Goal: Navigation & Orientation: Understand site structure

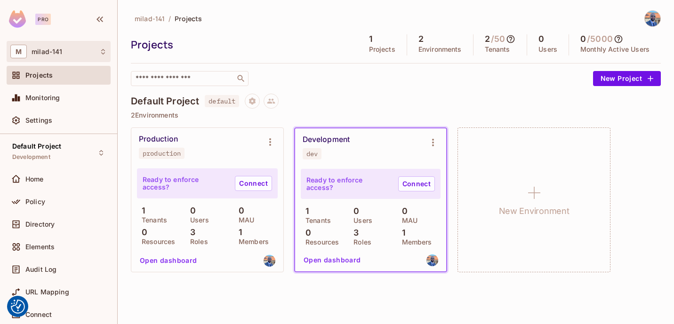
scroll to position [102, 0]
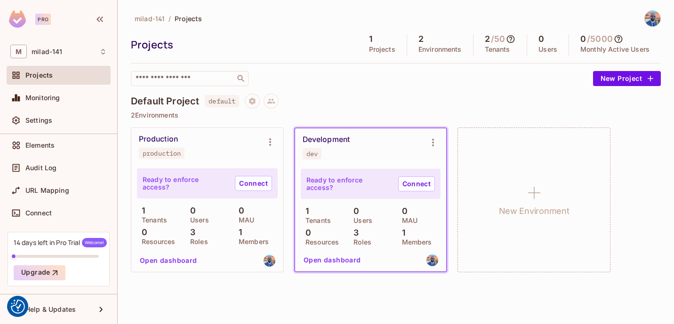
click at [144, 19] on span "milad-141" at bounding box center [150, 18] width 30 height 9
click at [54, 92] on div "Monitoring" at bounding box center [59, 97] width 104 height 19
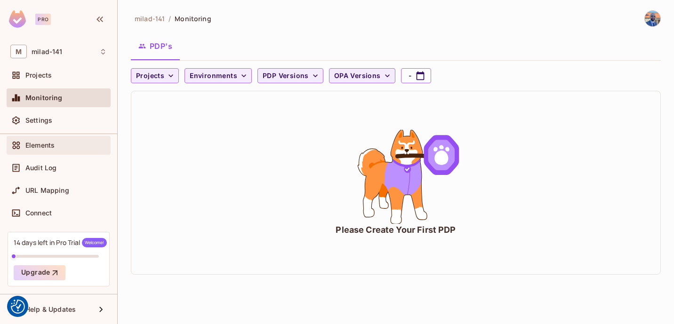
click at [32, 149] on div "Elements" at bounding box center [58, 145] width 96 height 11
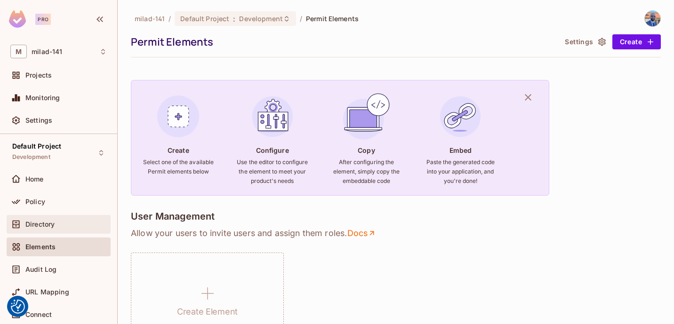
click at [48, 225] on span "Directory" at bounding box center [39, 225] width 29 height 8
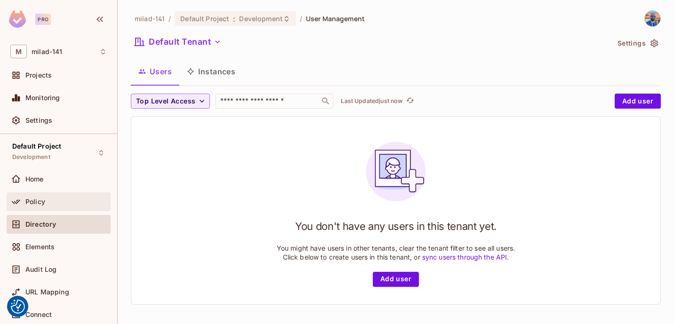
click at [45, 193] on div "Policy" at bounding box center [59, 201] width 104 height 19
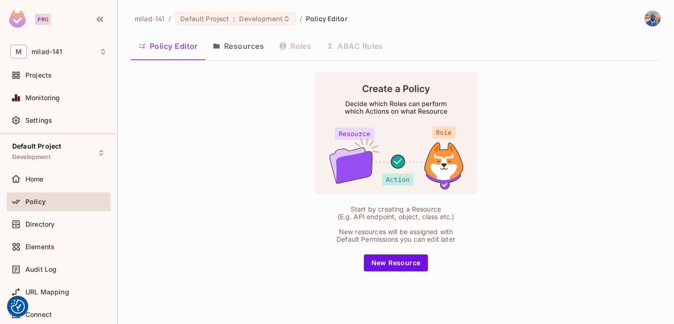
click at [236, 50] on button "Resources" at bounding box center [238, 46] width 66 height 24
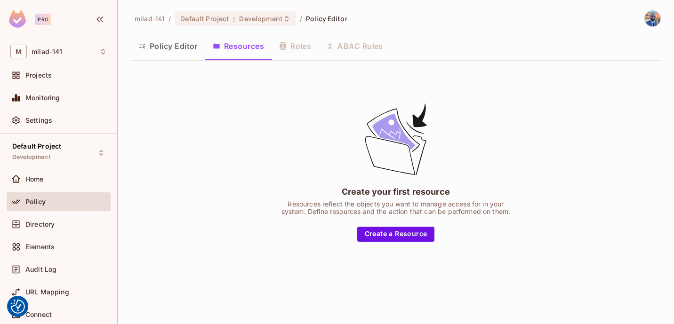
click at [181, 50] on button "Policy Editor" at bounding box center [168, 46] width 74 height 24
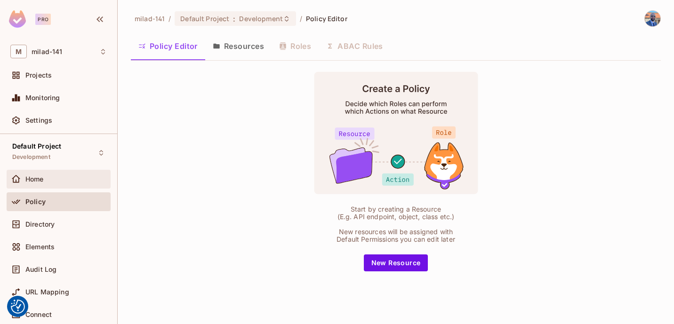
click at [44, 180] on span "Home" at bounding box center [34, 179] width 18 height 8
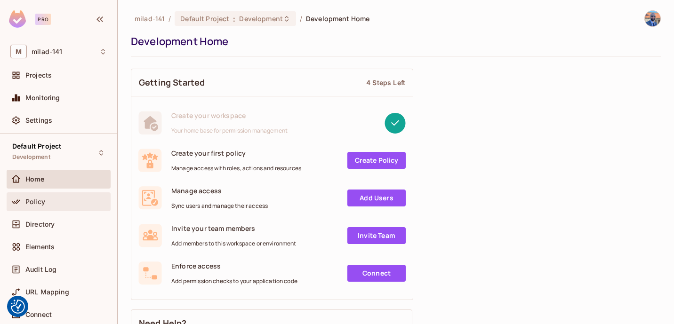
click at [40, 194] on div "Policy" at bounding box center [59, 201] width 104 height 19
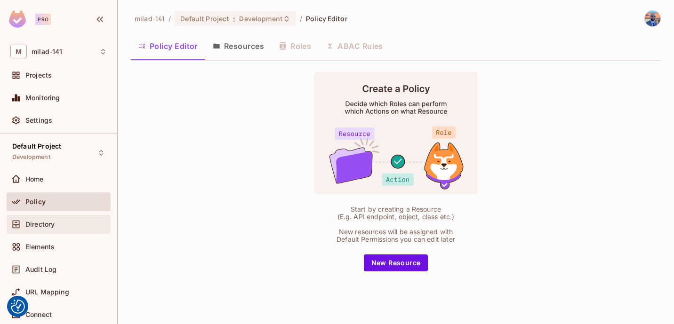
click at [35, 223] on span "Directory" at bounding box center [39, 225] width 29 height 8
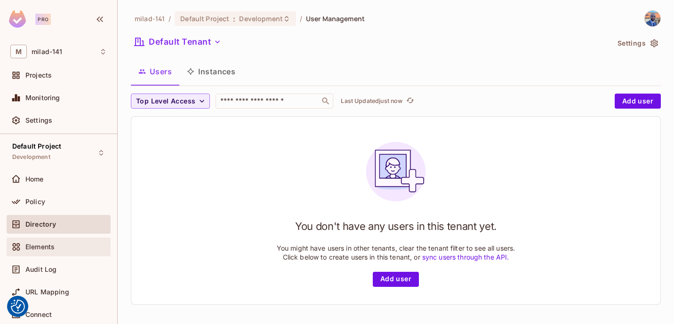
click at [32, 240] on div "Elements" at bounding box center [59, 247] width 104 height 19
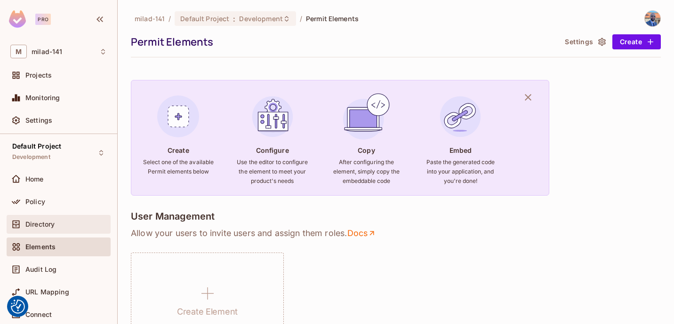
click at [47, 227] on span "Directory" at bounding box center [39, 225] width 29 height 8
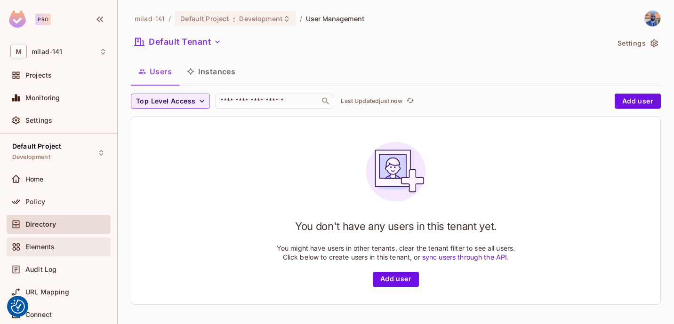
click at [48, 250] on span "Elements" at bounding box center [39, 247] width 29 height 8
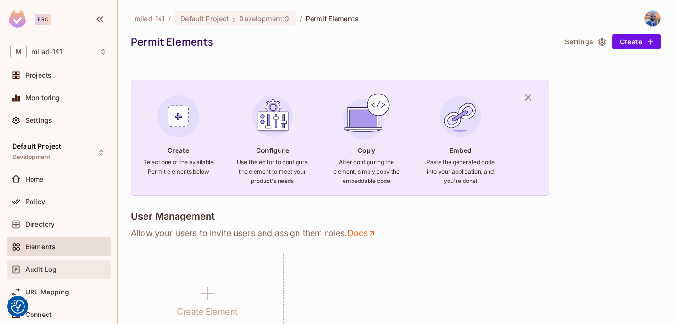
click at [36, 275] on div "Audit Log" at bounding box center [58, 269] width 96 height 11
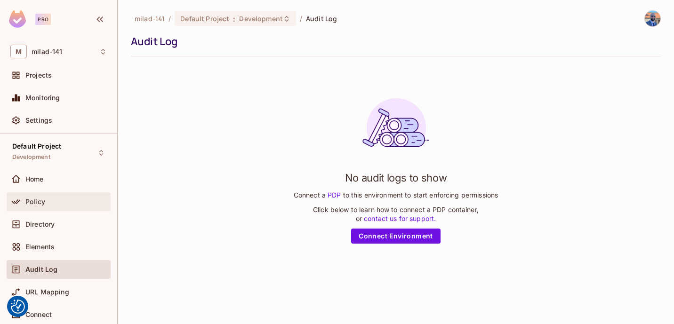
click at [31, 194] on div "Policy" at bounding box center [59, 201] width 104 height 19
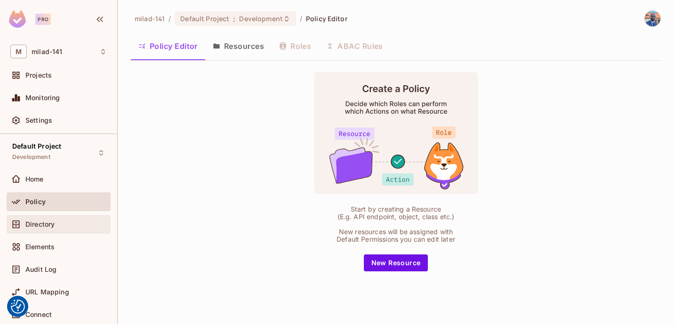
click at [34, 225] on span "Directory" at bounding box center [39, 225] width 29 height 8
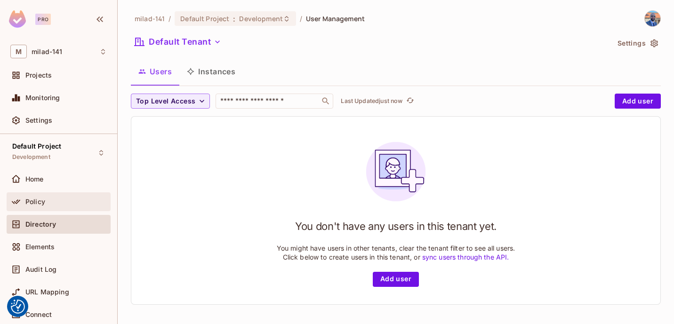
click at [28, 205] on span "Policy" at bounding box center [35, 202] width 20 height 8
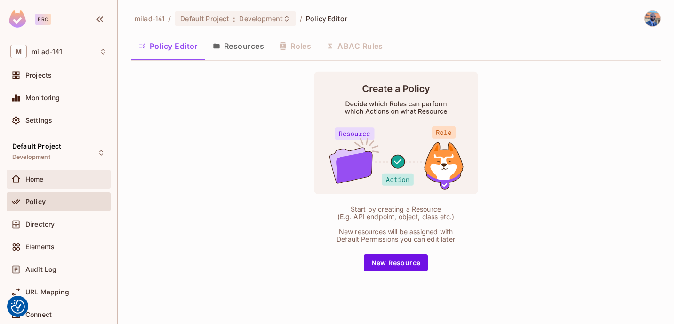
click at [26, 182] on span "Home" at bounding box center [34, 179] width 18 height 8
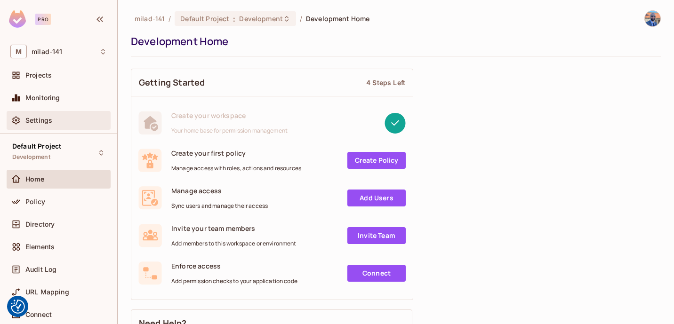
click at [48, 121] on span "Settings" at bounding box center [38, 121] width 27 height 8
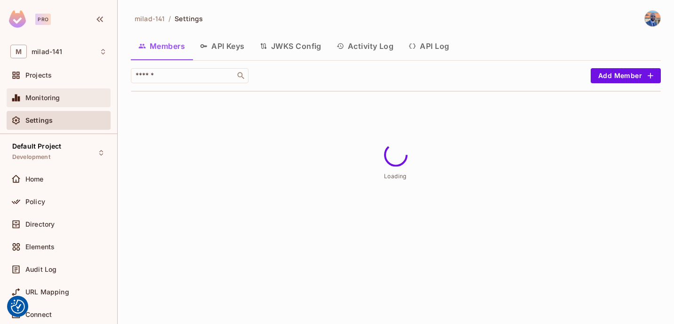
click at [45, 99] on span "Monitoring" at bounding box center [42, 98] width 35 height 8
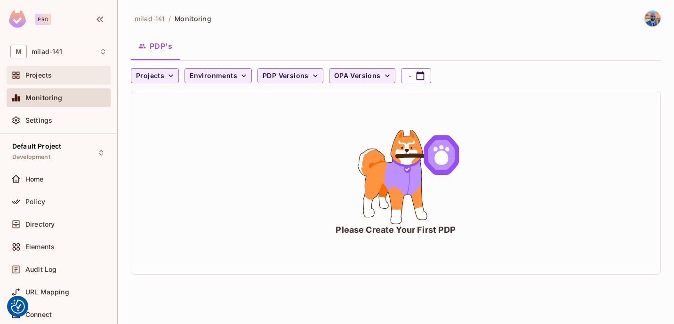
click at [46, 74] on span "Projects" at bounding box center [38, 76] width 26 height 8
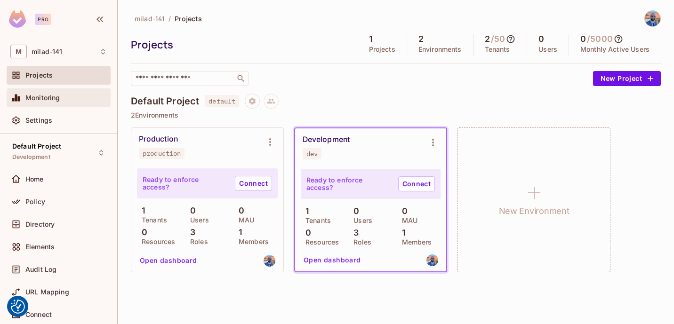
click at [51, 98] on span "Monitoring" at bounding box center [42, 98] width 35 height 8
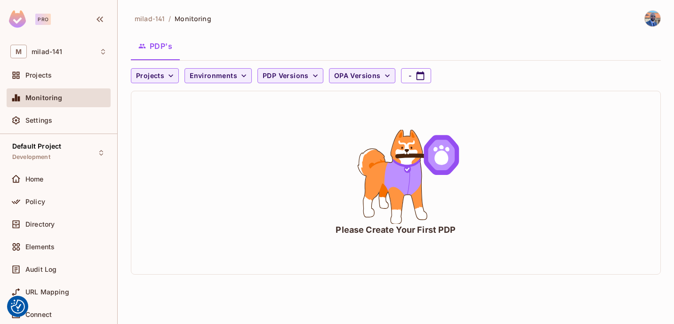
click at [54, 111] on div "Settings" at bounding box center [59, 122] width 104 height 23
click at [53, 115] on div "Settings" at bounding box center [58, 120] width 96 height 11
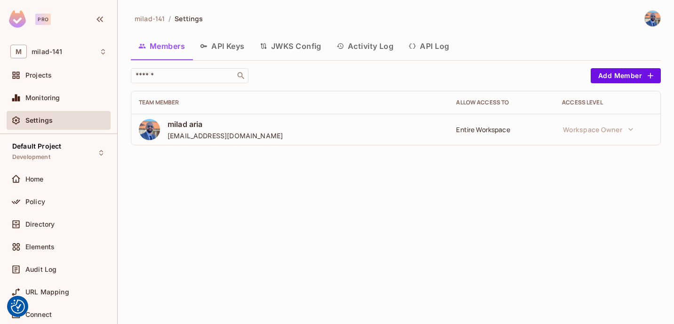
click at [217, 55] on button "API Keys" at bounding box center [222, 46] width 60 height 24
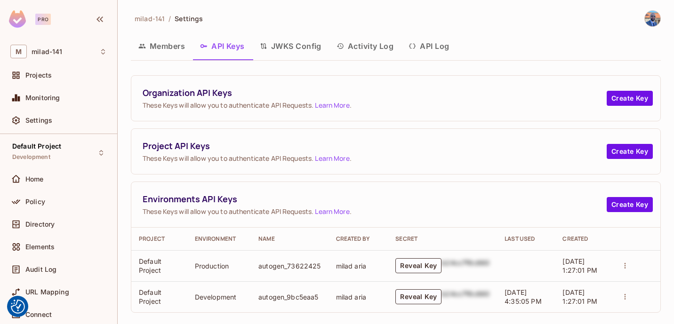
click at [298, 54] on button "JWKS Config" at bounding box center [290, 46] width 77 height 24
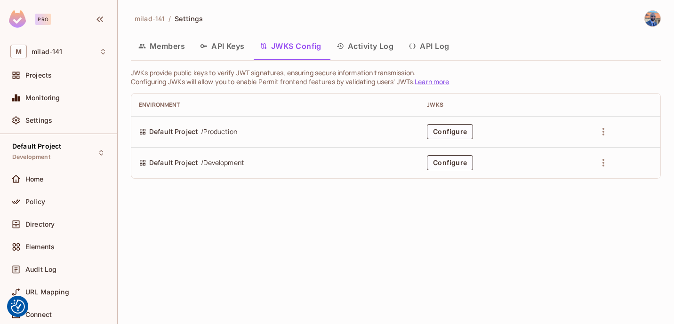
click at [366, 44] on button "Activity Log" at bounding box center [365, 46] width 72 height 24
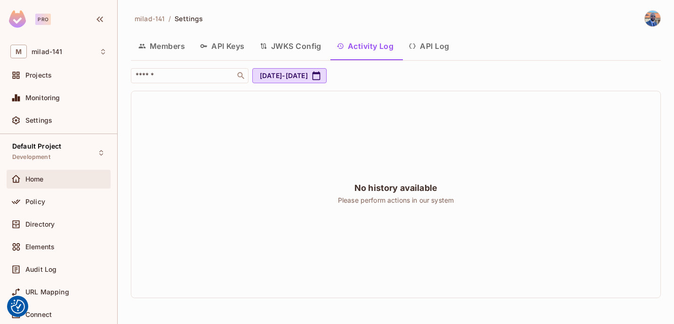
scroll to position [102, 0]
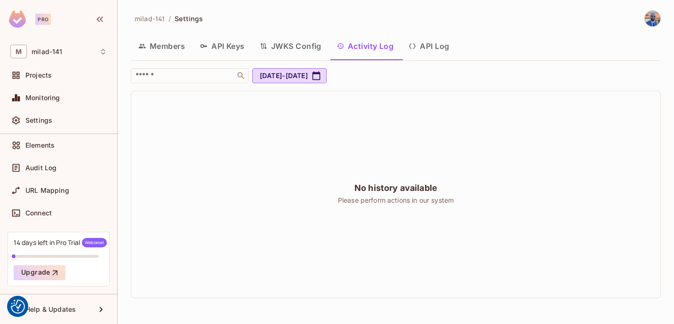
click at [227, 42] on button "API Keys" at bounding box center [222, 46] width 60 height 24
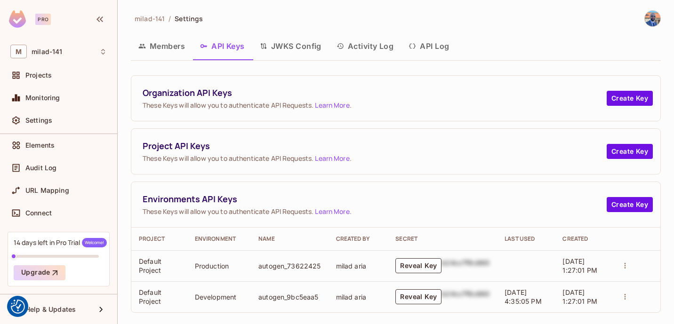
scroll to position [9, 0]
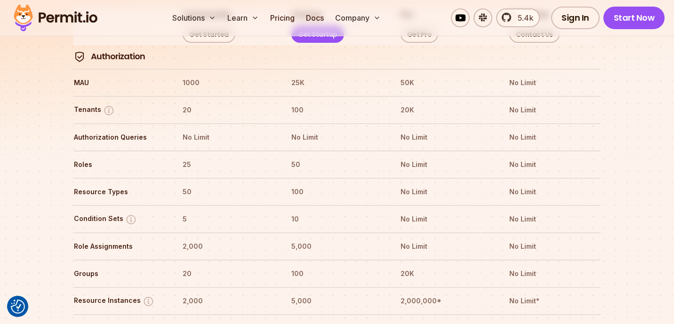
scroll to position [1086, 0]
